Goal: Task Accomplishment & Management: Manage account settings

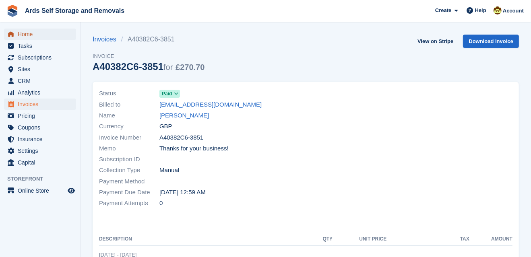
click at [29, 33] on span "Home" at bounding box center [42, 34] width 48 height 11
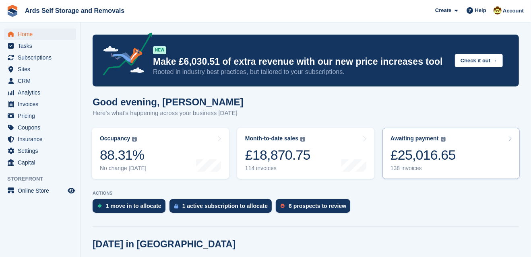
click at [416, 159] on div "£25,016.65" at bounding box center [422, 155] width 65 height 16
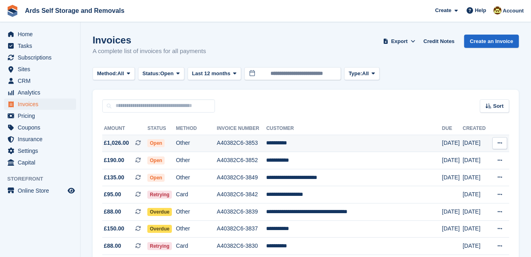
click at [304, 142] on td "**********" at bounding box center [354, 143] width 176 height 17
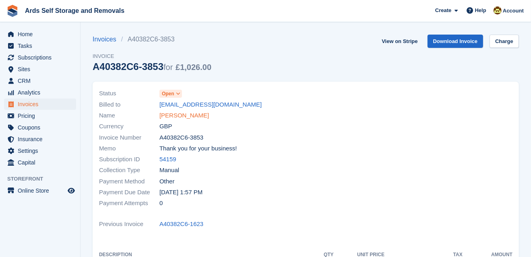
click at [169, 115] on link "Tim Taylor" at bounding box center [183, 115] width 49 height 9
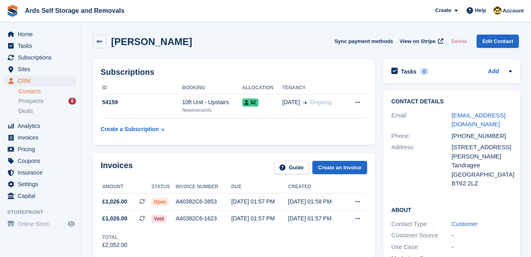
click at [376, 205] on div "Invoices Guide Create an Invoice Amount Status Invoice number Due Created £1,02…" at bounding box center [234, 205] width 290 height 113
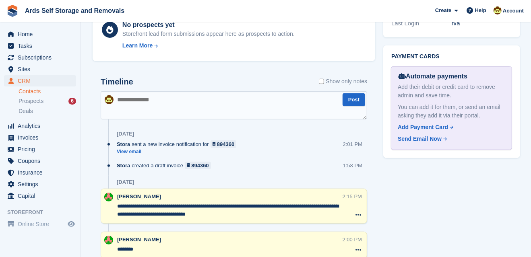
scroll to position [351, 0]
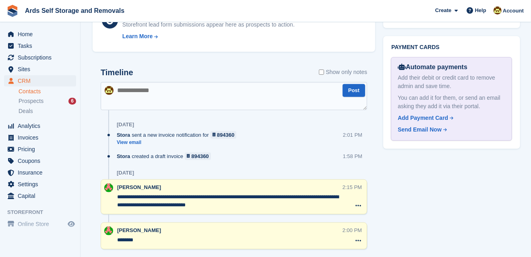
click at [241, 181] on div "**********" at bounding box center [234, 196] width 266 height 35
click at [94, 167] on div "Timeline Show only notes Post Today Stora sent a new invoice notification for 8…" at bounding box center [234, 163] width 282 height 207
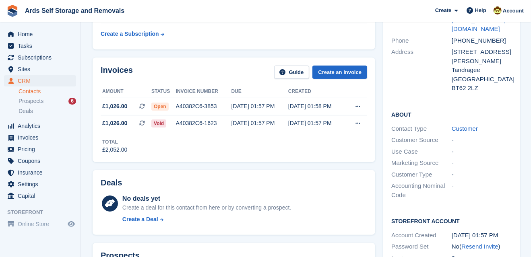
scroll to position [88, 0]
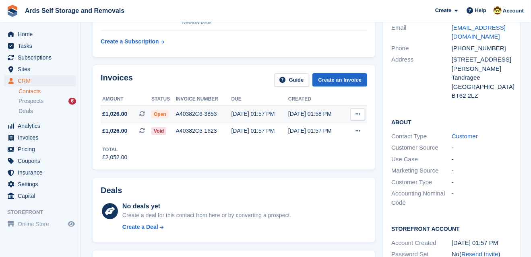
click at [161, 113] on span "Open" at bounding box center [159, 114] width 17 height 8
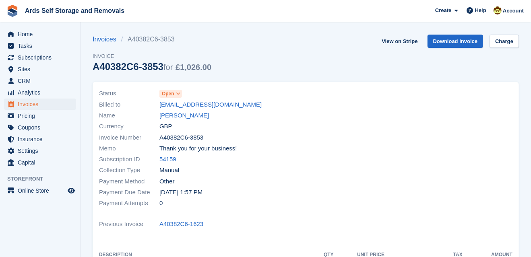
click at [168, 93] on span "Open" at bounding box center [168, 93] width 12 height 7
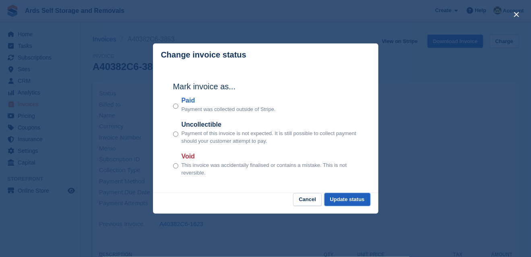
click at [346, 200] on button "Update status" at bounding box center [347, 199] width 46 height 13
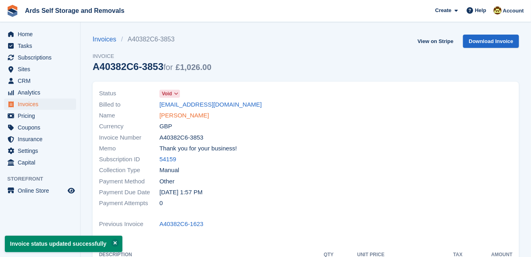
click at [171, 114] on link "Tim Taylor" at bounding box center [183, 115] width 49 height 9
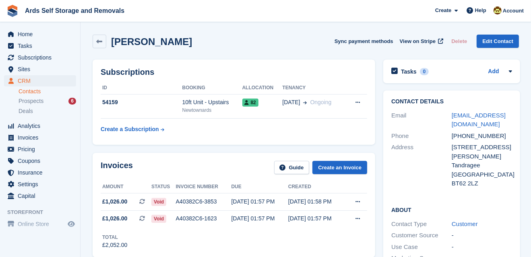
click at [379, 200] on div "Contact Details Email timtaylor63@mac.com Phone +447872322237 Address 11 Rose P…" at bounding box center [451, 234] width 145 height 296
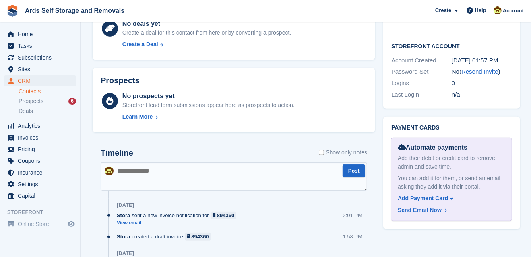
scroll to position [278, 0]
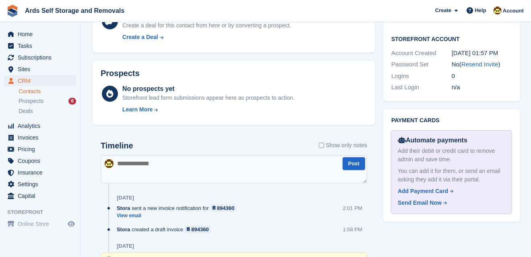
click at [117, 162] on textarea at bounding box center [234, 169] width 266 height 28
type textarea "**********"
